Goal: Transaction & Acquisition: Purchase product/service

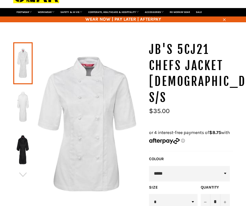
scroll to position [37, 0]
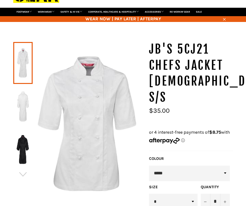
select select "*****"
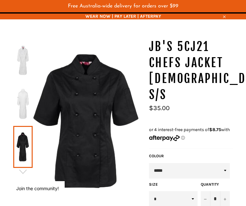
scroll to position [53, 0]
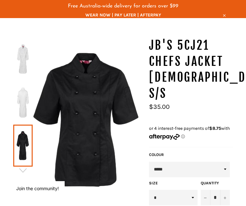
select select "**"
click at [225, 197] on icon "Increase item quantity by one" at bounding box center [225, 198] width 3 height 3
type input "*"
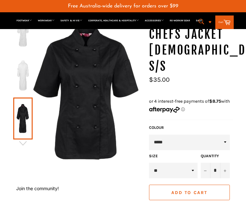
scroll to position [82, 0]
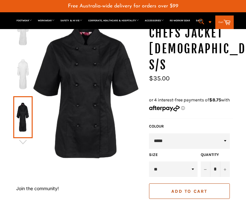
click at [189, 184] on button "Add to Cart" at bounding box center [189, 192] width 81 height 16
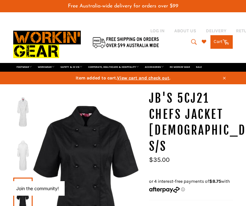
scroll to position [0, 0]
click at [221, 35] on link "Cart Cart 0 items" at bounding box center [222, 42] width 22 height 14
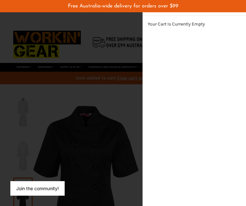
click at [110, 73] on div "modal" at bounding box center [123, 103] width 246 height 206
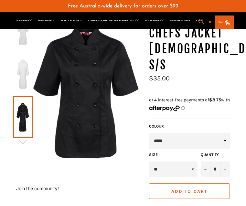
scroll to position [82, 0]
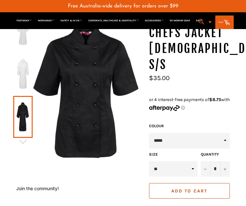
click at [200, 189] on span "Add to Cart" at bounding box center [189, 191] width 36 height 5
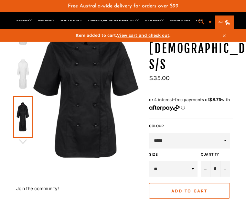
click at [144, 35] on span "View cart and check out" at bounding box center [143, 35] width 52 height 5
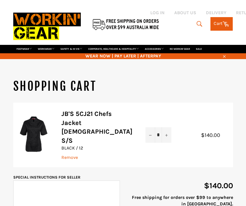
scroll to position [15, 0]
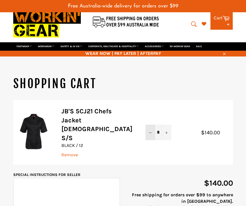
click at [146, 128] on button "−" at bounding box center [151, 133] width 10 height 16
click at [146, 129] on button "−" at bounding box center [151, 133] width 10 height 16
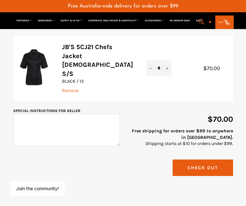
scroll to position [80, 0]
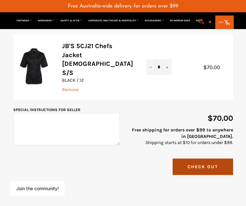
click at [195, 165] on button "Check Out" at bounding box center [203, 167] width 60 height 16
